Goal: Information Seeking & Learning: Learn about a topic

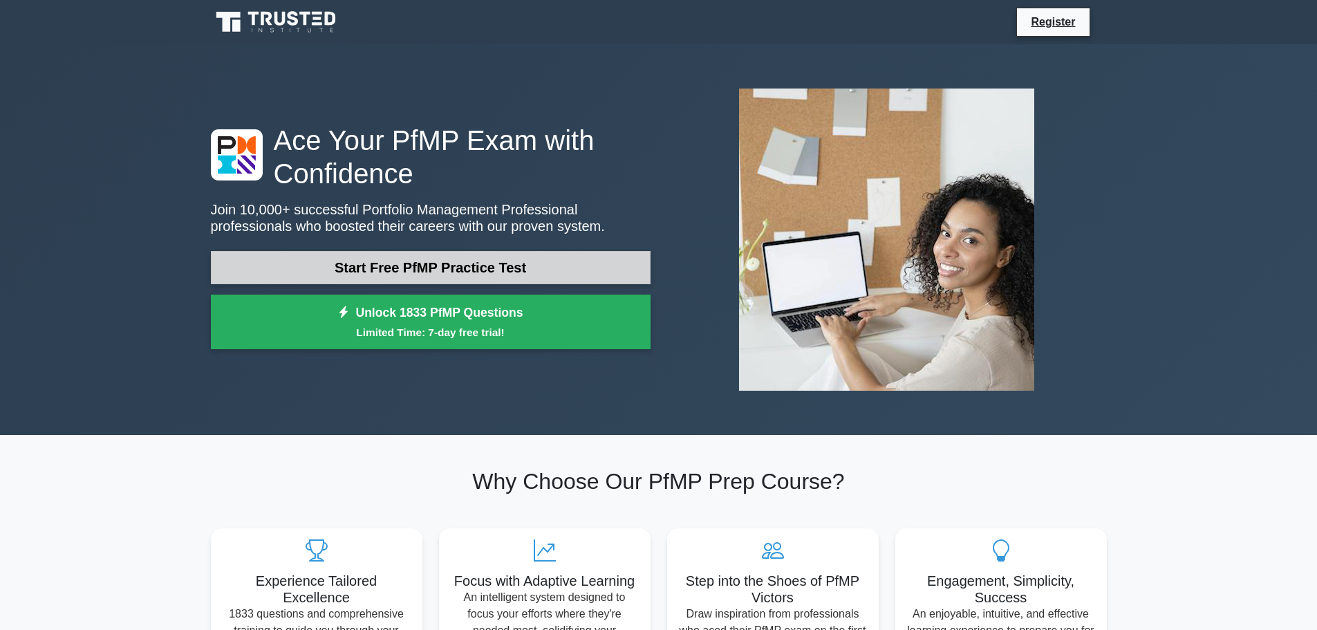
click at [427, 267] on link "Start Free PfMP Practice Test" at bounding box center [431, 267] width 440 height 33
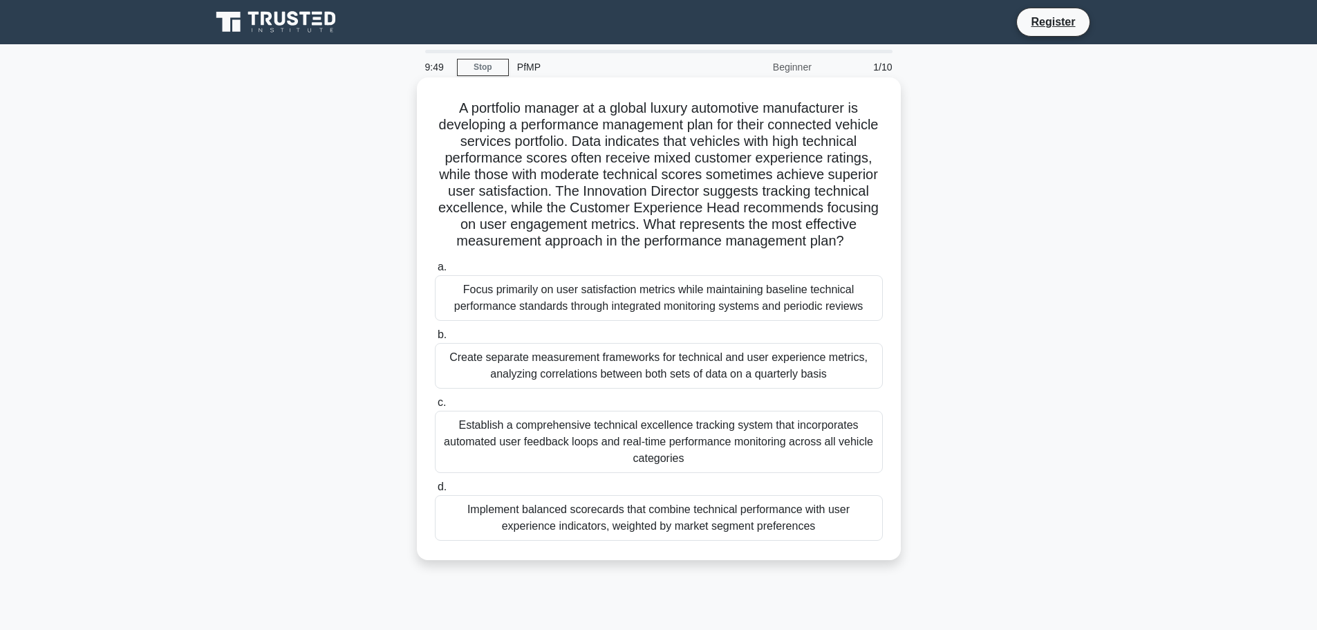
click at [496, 377] on div "Create separate measurement frameworks for technical and user experience metric…" at bounding box center [659, 366] width 448 height 46
click at [435, 339] on input "b. Create separate measurement frameworks for technical and user experience met…" at bounding box center [435, 334] width 0 height 9
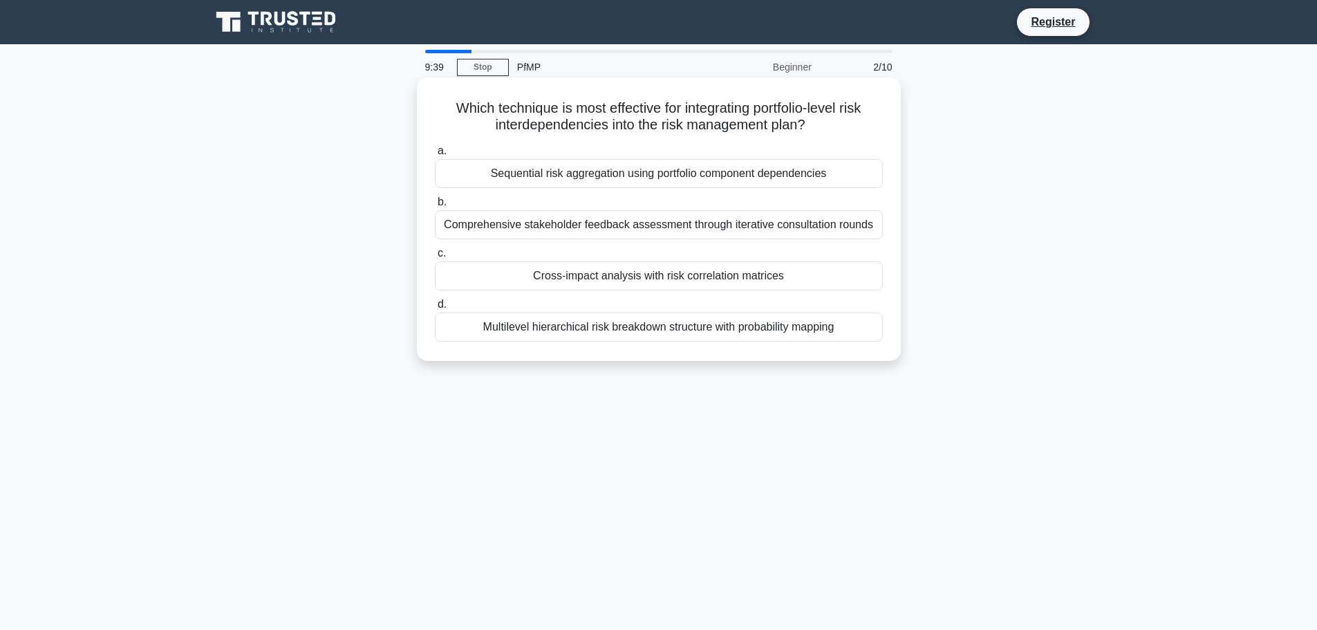
click at [584, 178] on div "Sequential risk aggregation using portfolio component dependencies" at bounding box center [659, 173] width 448 height 29
click at [435, 156] on input "a. Sequential risk aggregation using portfolio component dependencies" at bounding box center [435, 151] width 0 height 9
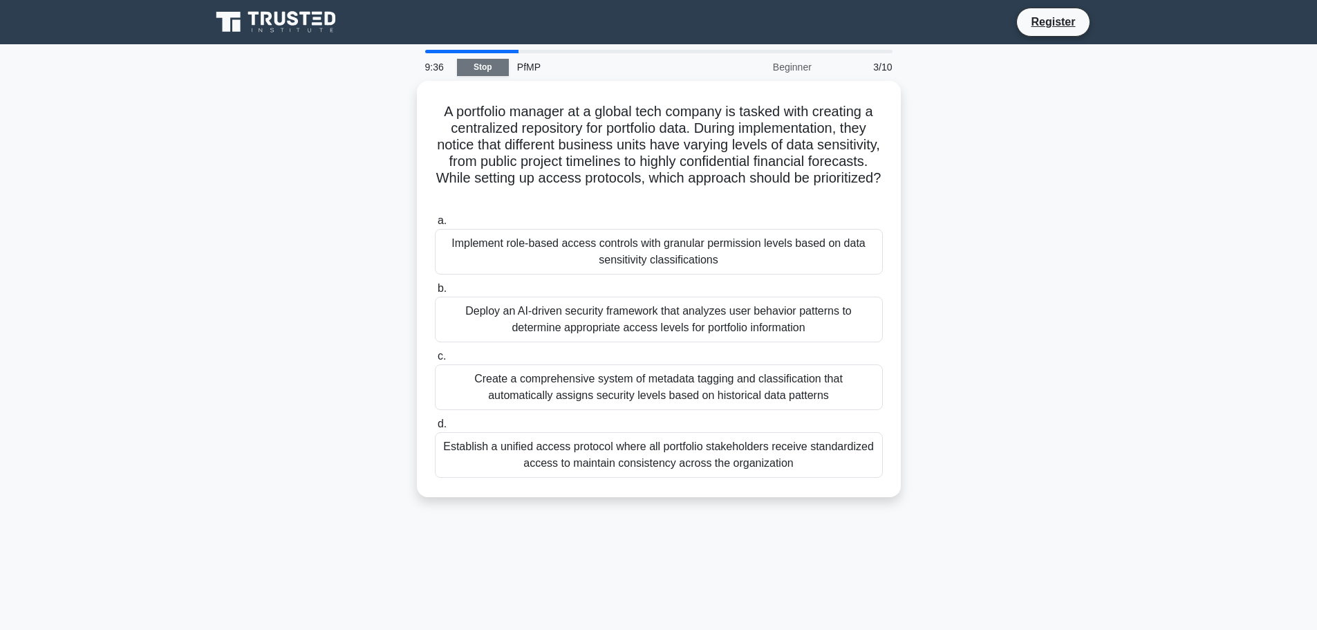
click at [482, 73] on link "Stop" at bounding box center [483, 67] width 52 height 17
